Goal: Task Accomplishment & Management: Complete application form

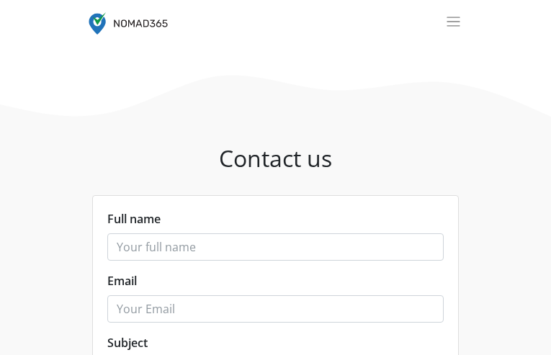
type input "cjohJPOGuh"
type input "[EMAIL_ADDRESS][DOMAIN_NAME]"
type input "ryRPoaJKovMD"
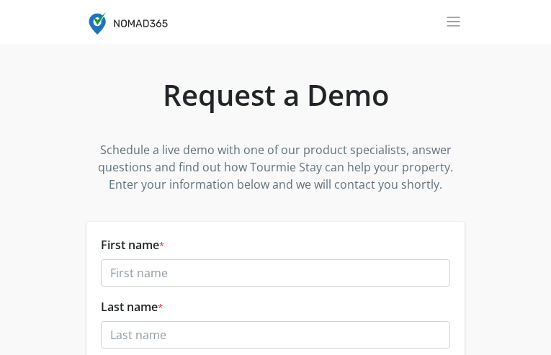
type input "fletiCpXGiWHVdTx"
type input "lgjpvUYYGNdykA"
type input "[EMAIL_ADDRESS][DOMAIN_NAME]"
type input "khaYuGXOskoMunGd"
type input "ijlujjZaAUu"
